Goal: Task Accomplishment & Management: Use online tool/utility

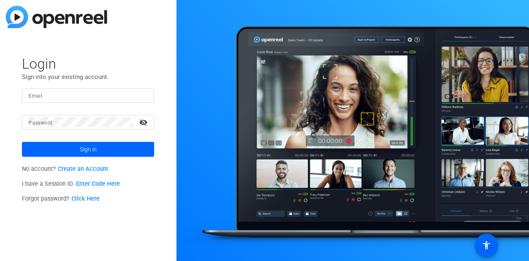
click at [43, 90] on input "Email" at bounding box center [88, 95] width 119 height 10
type input "[EMAIL_ADDRESS][DOMAIN_NAME]"
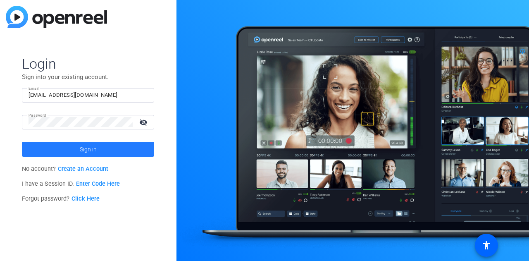
click at [89, 149] on span "Sign in" at bounding box center [88, 149] width 17 height 21
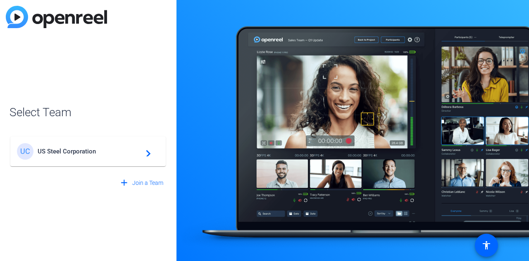
click at [87, 166] on div "UC US Steel Corporation navigate_next" at bounding box center [88, 147] width 157 height 40
click at [76, 147] on span "US Steel Corporation" at bounding box center [89, 150] width 103 height 7
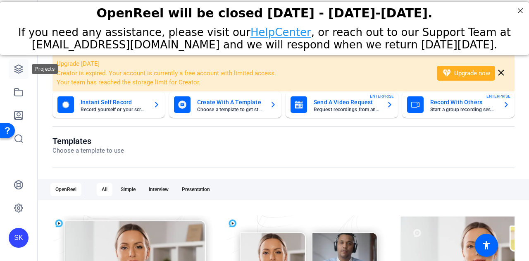
click at [23, 70] on icon at bounding box center [19, 69] width 10 height 10
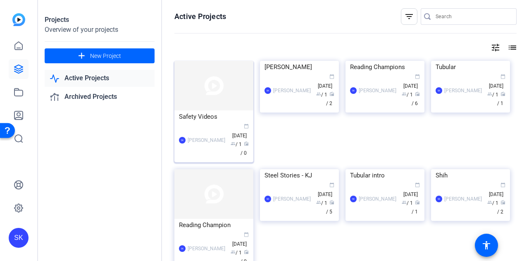
click at [207, 121] on div "Safety Videos" at bounding box center [214, 116] width 70 height 12
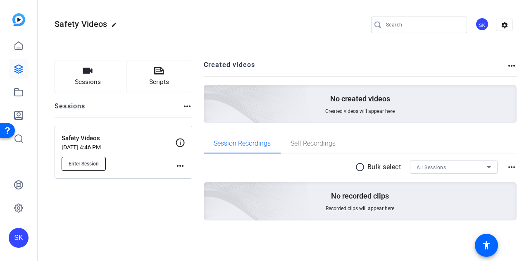
click at [97, 159] on button "Enter Session" at bounding box center [84, 164] width 44 height 14
click at [11, 239] on div "SK" at bounding box center [19, 238] width 20 height 20
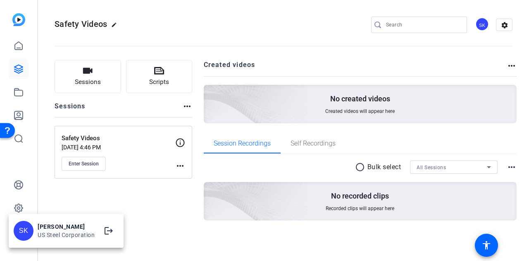
click at [85, 232] on div "US Steel Corporation" at bounding box center [66, 235] width 57 height 8
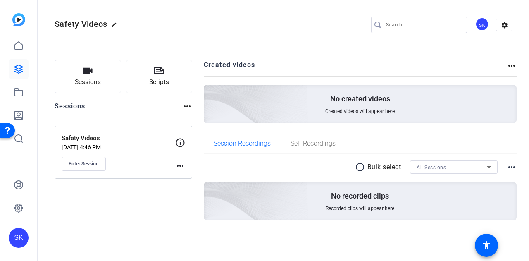
click at [24, 236] on div "SK" at bounding box center [19, 238] width 20 height 20
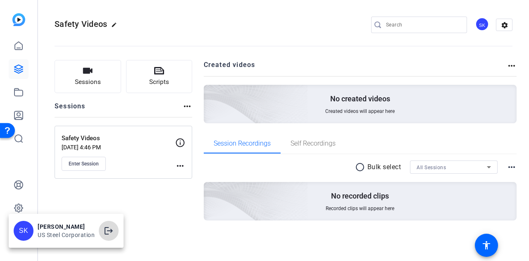
click at [107, 229] on mat-icon "logout" at bounding box center [109, 231] width 10 height 10
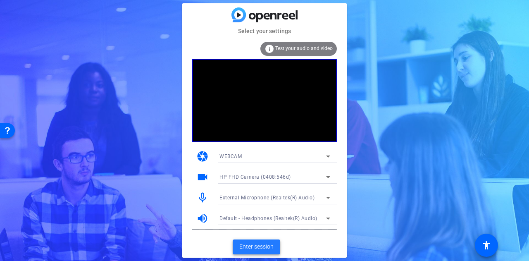
click at [272, 244] on span "Enter session" at bounding box center [256, 246] width 34 height 9
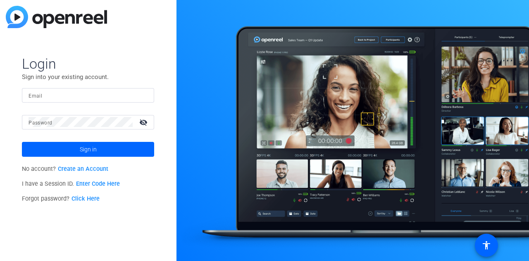
click at [66, 96] on input "Email" at bounding box center [88, 95] width 119 height 10
type input "skorinko@uss.com"
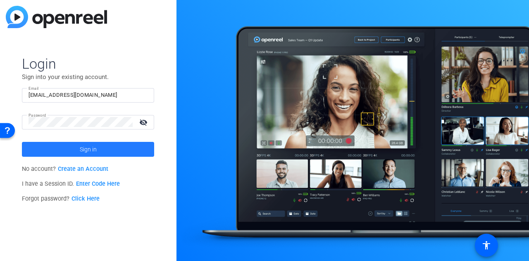
click at [64, 147] on span at bounding box center [88, 149] width 132 height 20
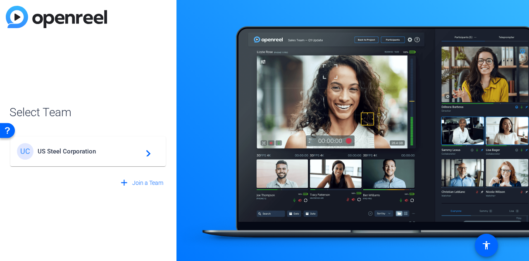
click at [66, 145] on div "UC US Steel Corporation navigate_next" at bounding box center [88, 151] width 142 height 17
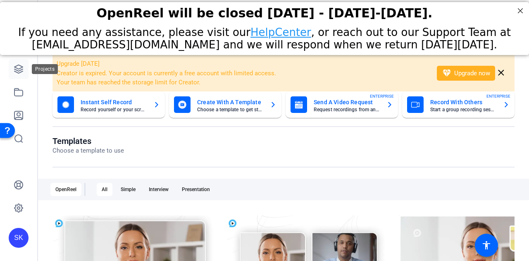
click at [18, 69] on icon at bounding box center [18, 69] width 8 height 8
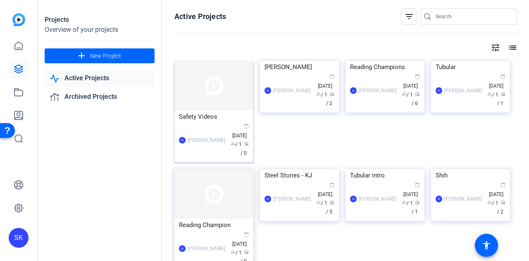
click at [202, 115] on div "Safety Videos" at bounding box center [214, 116] width 70 height 12
click at [494, 46] on mat-icon "tune" at bounding box center [495, 48] width 10 height 10
click at [359, 18] on div at bounding box center [264, 130] width 529 height 261
click at [18, 238] on div "SK" at bounding box center [19, 238] width 20 height 20
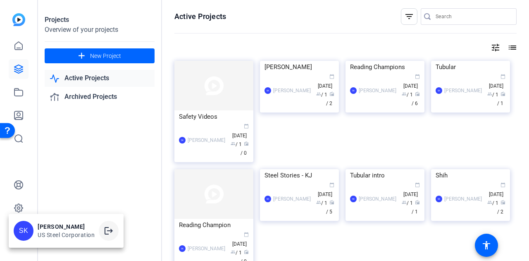
click at [107, 232] on mat-icon "logout" at bounding box center [109, 231] width 10 height 10
